Goal: Task Accomplishment & Management: Complete application form

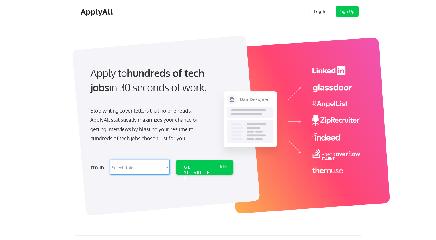
click at [140, 172] on select "Select Role Software Engineering Product Management Customer Success Sales UI/U…" at bounding box center [140, 167] width 60 height 15
select select ""engineering""
click at [110, 160] on select "Select Role Software Engineering Product Management Customer Success Sales UI/U…" at bounding box center [140, 167] width 60 height 15
select select ""engineering""
click at [197, 166] on div "GET STARTED" at bounding box center [199, 173] width 31 height 17
